Goal: Browse casually

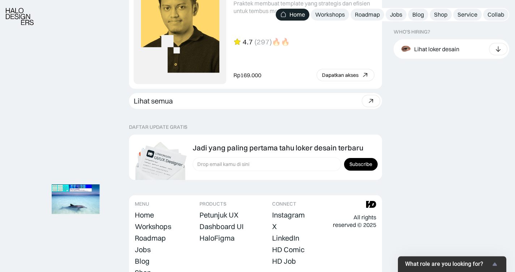
scroll to position [2069, 0]
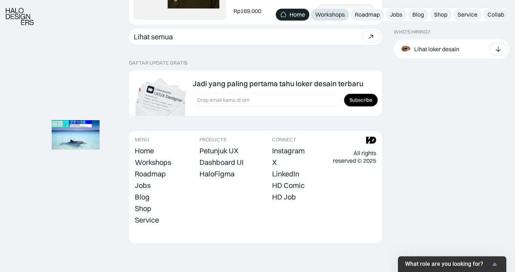
click at [326, 18] on div "Workshops" at bounding box center [330, 15] width 30 height 8
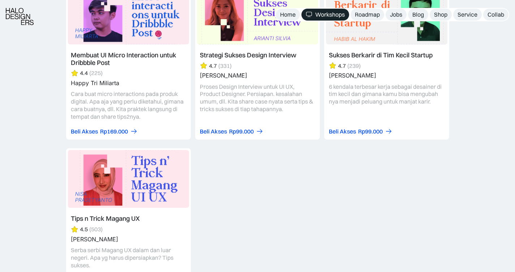
scroll to position [3134, 0]
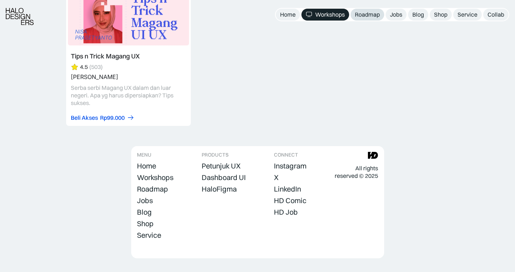
click at [369, 12] on div "Roadmap" at bounding box center [367, 15] width 25 height 8
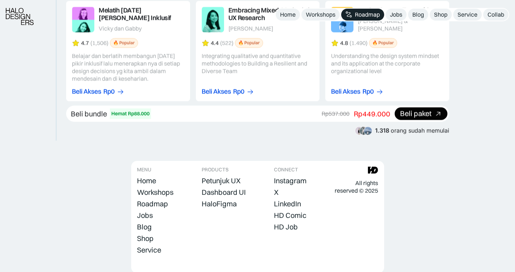
scroll to position [1384, 0]
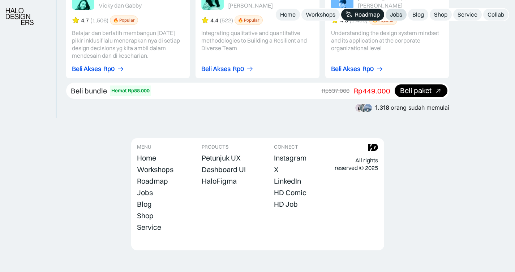
click at [397, 16] on div "Jobs" at bounding box center [396, 15] width 12 height 8
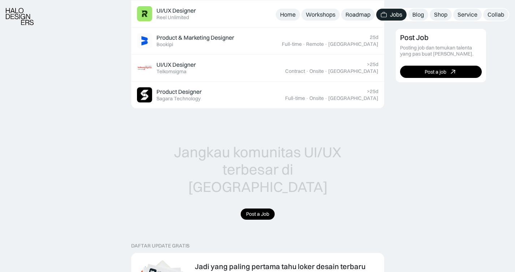
scroll to position [797, 0]
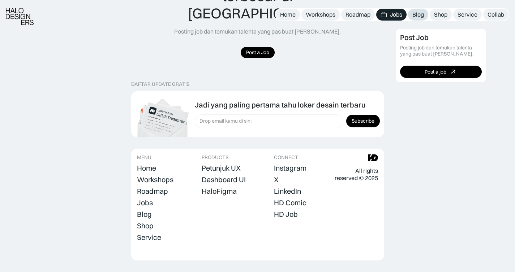
click at [419, 16] on div "Blog" at bounding box center [418, 15] width 12 height 8
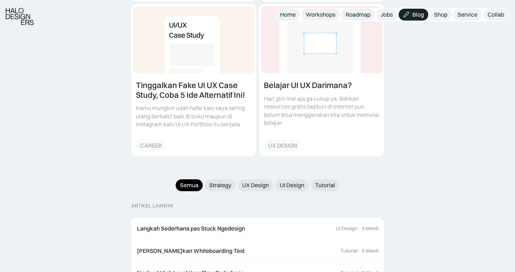
scroll to position [704, 0]
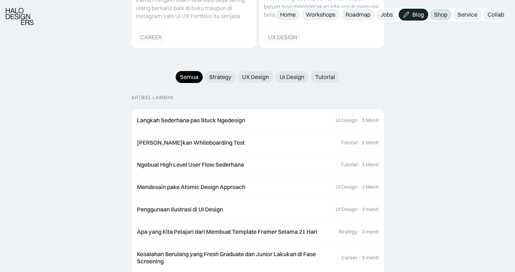
click at [446, 12] on div "Shop" at bounding box center [440, 15] width 13 height 8
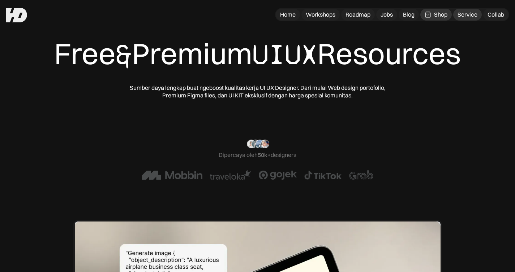
click at [464, 15] on div "Service" at bounding box center [467, 15] width 20 height 8
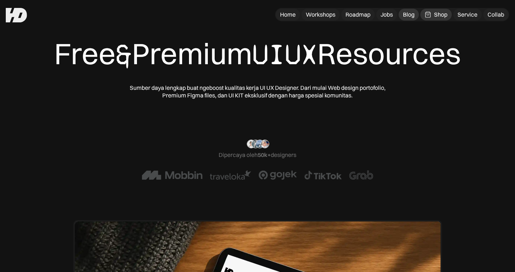
click at [410, 16] on div "Blog" at bounding box center [409, 15] width 12 height 8
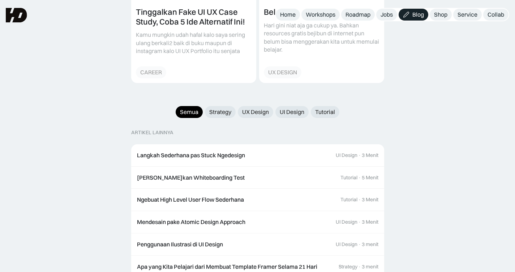
scroll to position [669, 0]
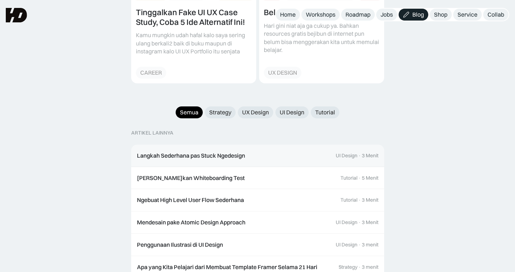
click at [243, 152] on div "Langkah Sederhana pas Stuck Ngedesign" at bounding box center [191, 156] width 108 height 8
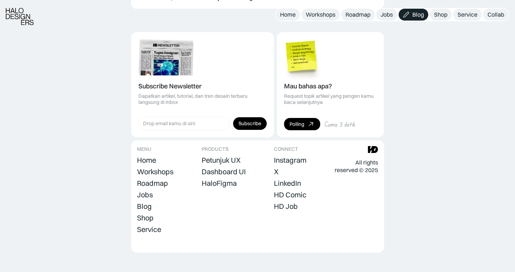
scroll to position [992, 0]
